Goal: Task Accomplishment & Management: Use online tool/utility

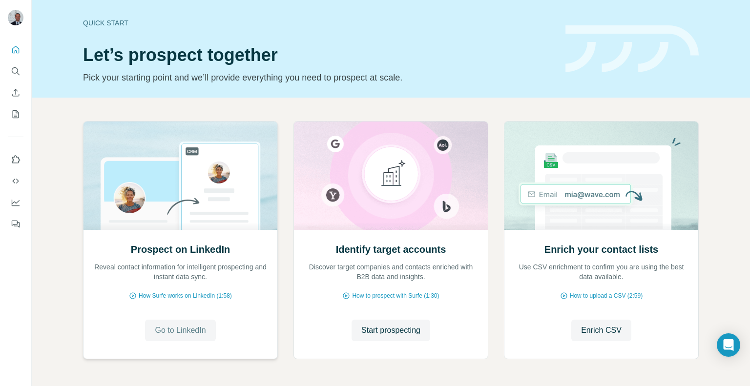
drag, startPoint x: 0, startPoint y: 0, endPoint x: 175, endPoint y: 329, distance: 373.1
click at [176, 329] on span "Go to LinkedIn" at bounding box center [180, 331] width 51 height 12
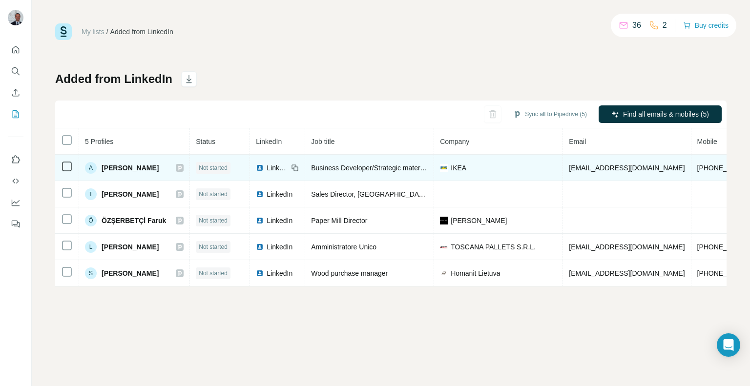
click at [129, 175] on td "A Andrius Špadas" at bounding box center [134, 168] width 111 height 26
click at [131, 165] on span "Andrius Špadas" at bounding box center [129, 168] width 57 height 10
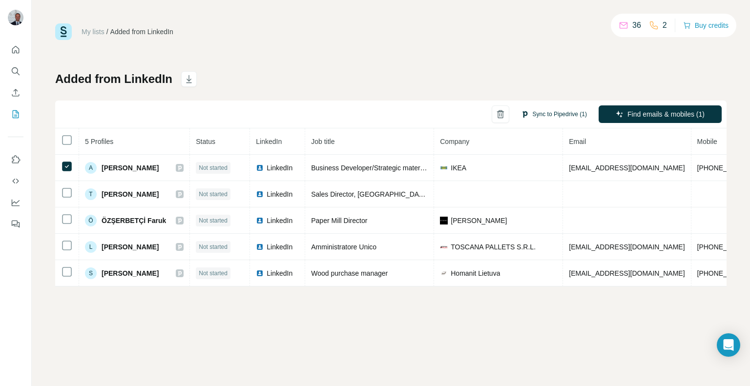
click at [572, 117] on button "Sync to Pipedrive (1)" at bounding box center [554, 114] width 80 height 15
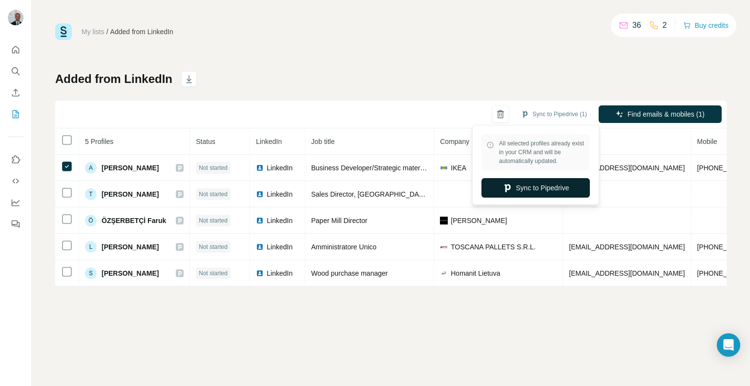
click at [526, 185] on button "Sync to Pipedrive" at bounding box center [535, 188] width 108 height 20
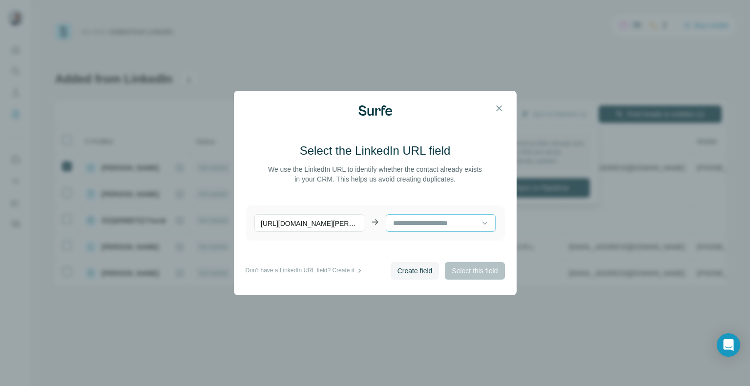
click at [445, 216] on div at bounding box center [436, 223] width 89 height 17
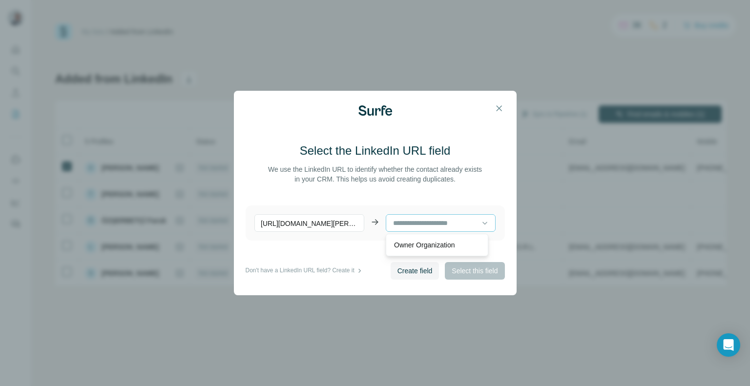
click at [445, 216] on div at bounding box center [436, 223] width 89 height 17
click at [441, 191] on main "Select the LinkedIn URL field We use the LinkedIn URL to identify whether the c…" at bounding box center [374, 202] width 259 height 119
click at [435, 221] on input at bounding box center [436, 223] width 89 height 11
click at [425, 204] on main "Select the LinkedIn URL field We use the LinkedIn URL to identify whether the c…" at bounding box center [374, 202] width 259 height 119
click at [420, 275] on span "Create field" at bounding box center [414, 271] width 35 height 10
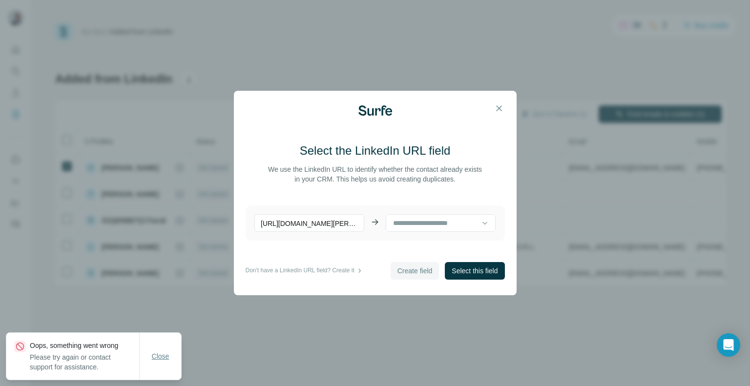
click at [155, 353] on span "Close" at bounding box center [161, 356] width 18 height 10
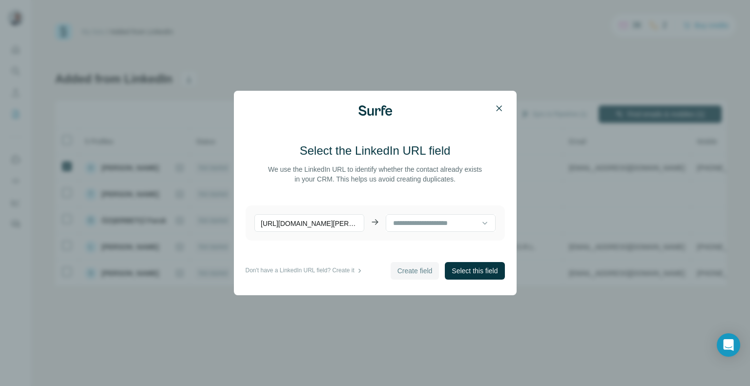
click at [494, 107] on icon "button" at bounding box center [499, 108] width 10 height 10
